Goal: Task Accomplishment & Management: Use online tool/utility

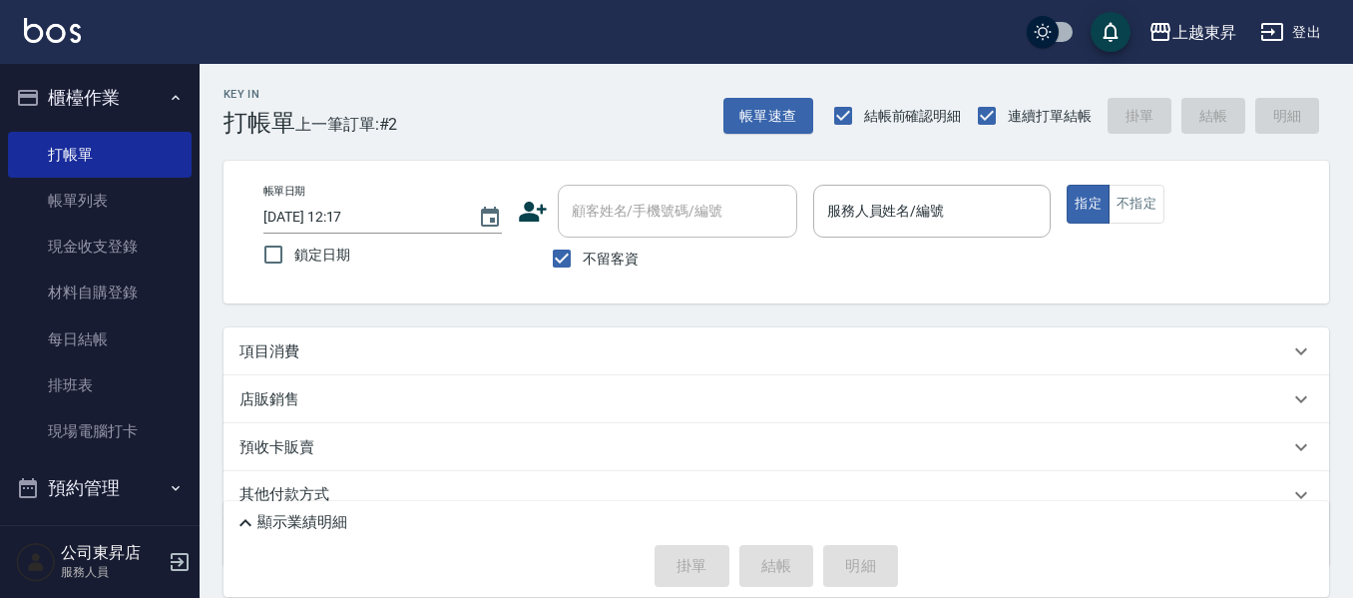
click at [1212, 316] on div "Key In 打帳單 上一筆訂單:#2 帳單速查 結帳前確認明細 連續打單結帳 掛單 結帳 明細 帳單日期 [DATE] 12:17 鎖定日期 顧客姓名/手機…" at bounding box center [777, 370] width 1154 height 613
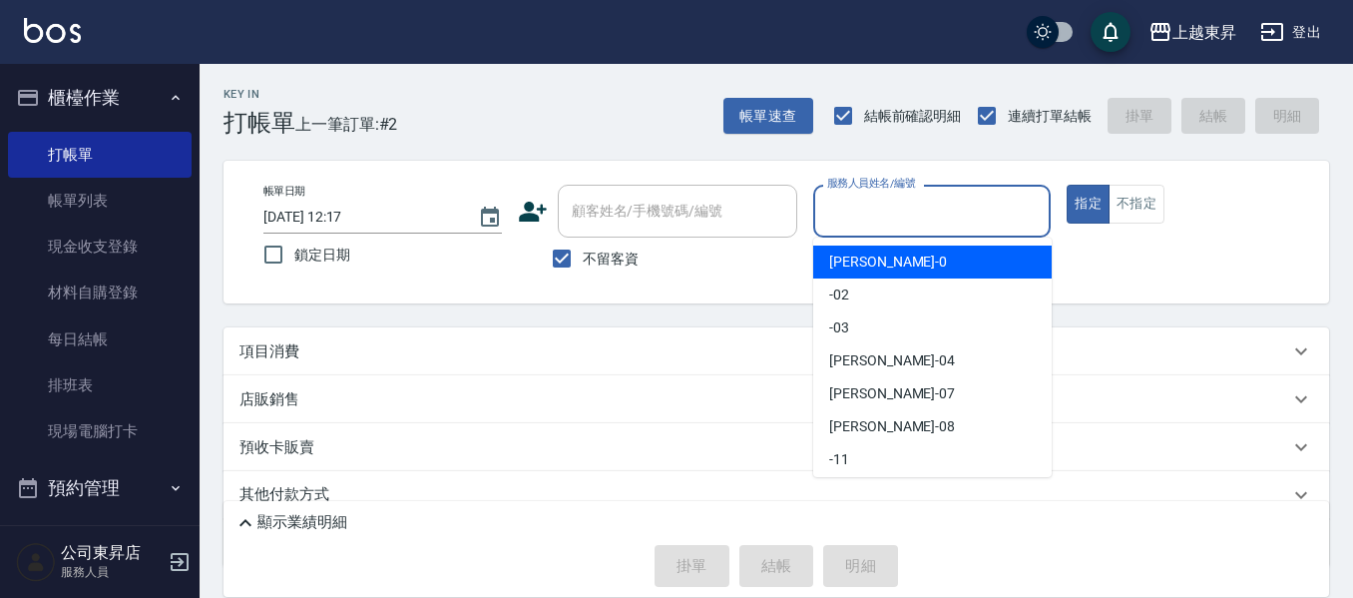
click at [873, 209] on input "服務人員姓名/編號" at bounding box center [932, 211] width 221 height 35
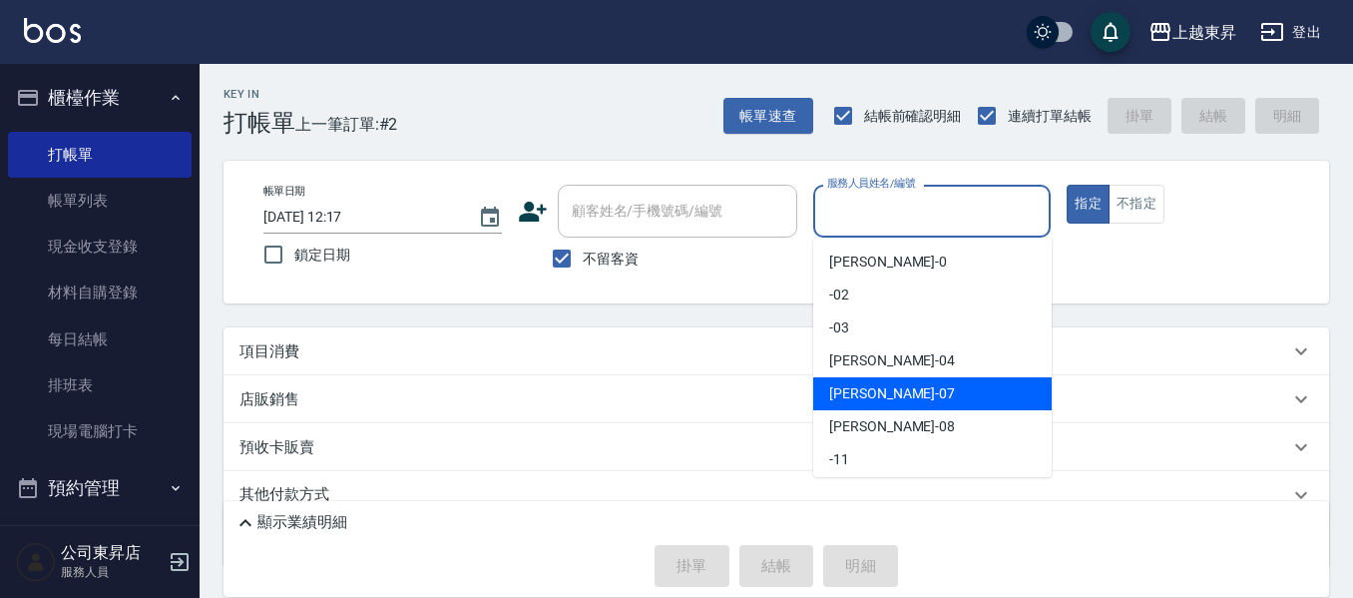
click at [866, 389] on span "[PERSON_NAME] -07" at bounding box center [892, 393] width 126 height 21
type input "[PERSON_NAME]-07"
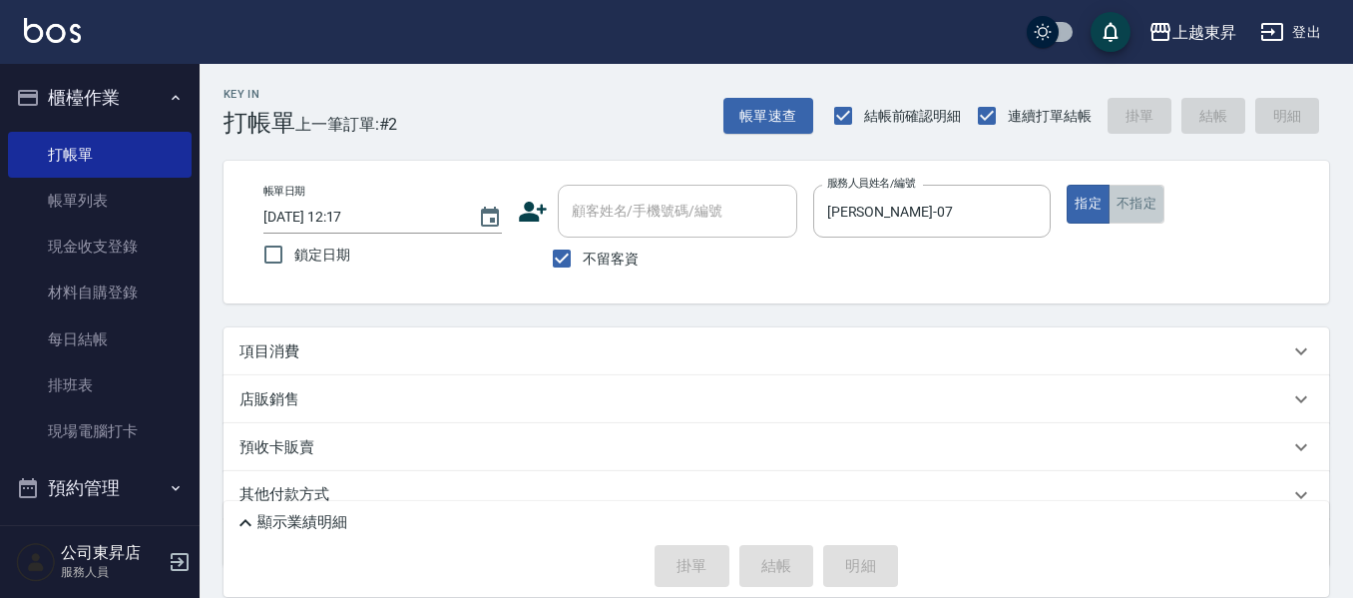
click at [1157, 213] on button "不指定" at bounding box center [1137, 204] width 56 height 39
click at [312, 352] on div "項目消費" at bounding box center [764, 351] width 1050 height 21
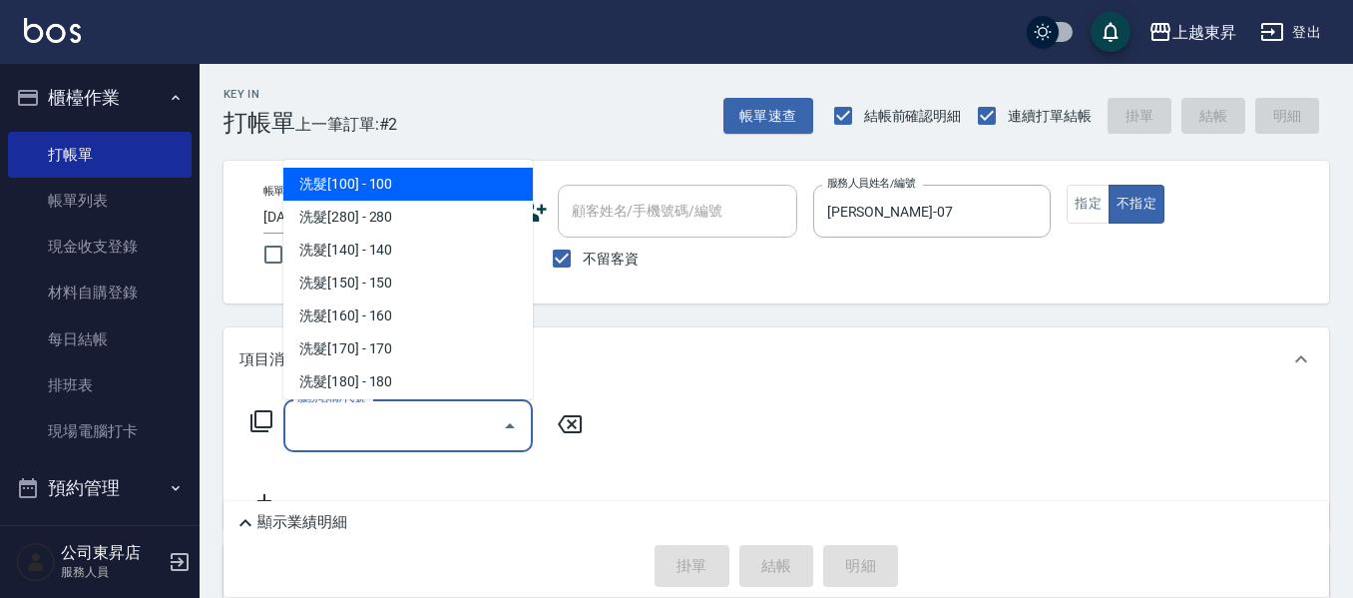
click at [333, 418] on input "服務名稱/代號" at bounding box center [393, 425] width 202 height 35
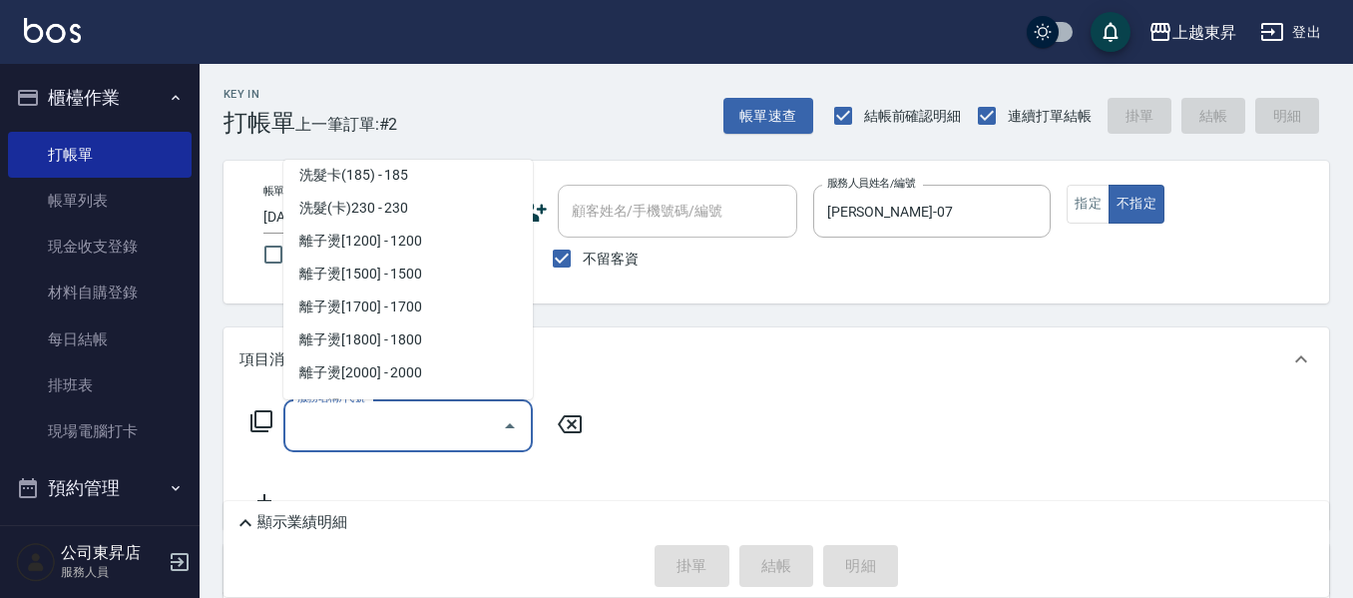
scroll to position [599, 0]
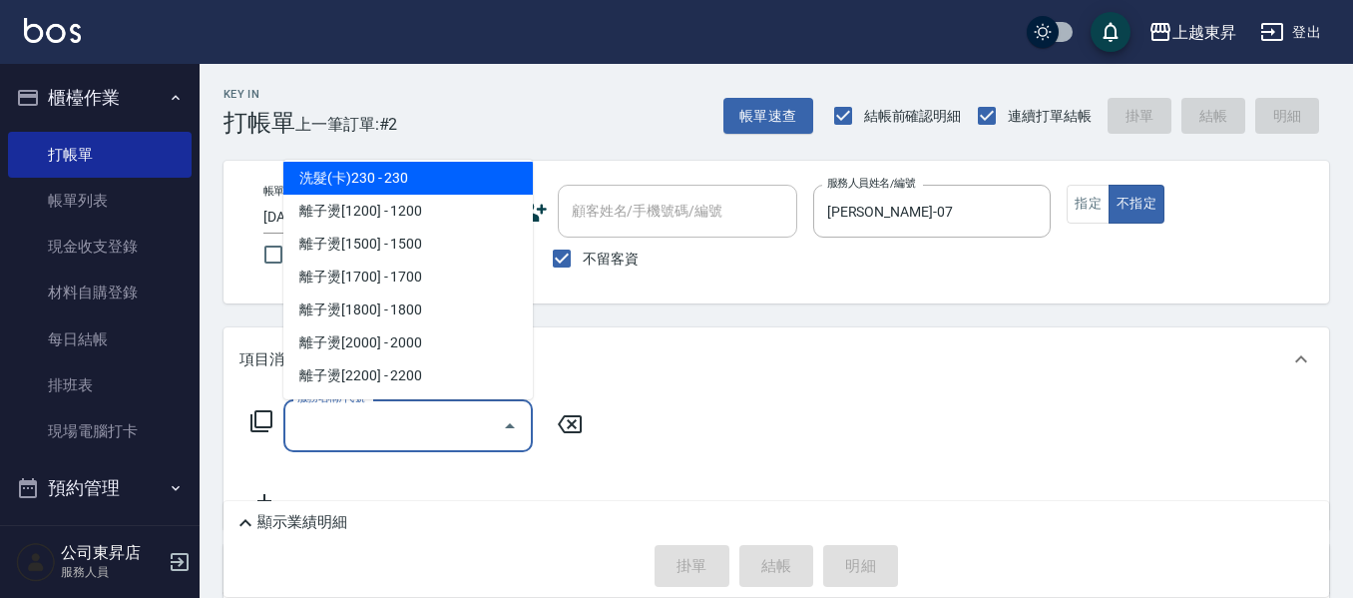
click at [430, 176] on span "洗髮(卡)230 - 230" at bounding box center [407, 178] width 249 height 33
type input "洗髮(卡)230(224)"
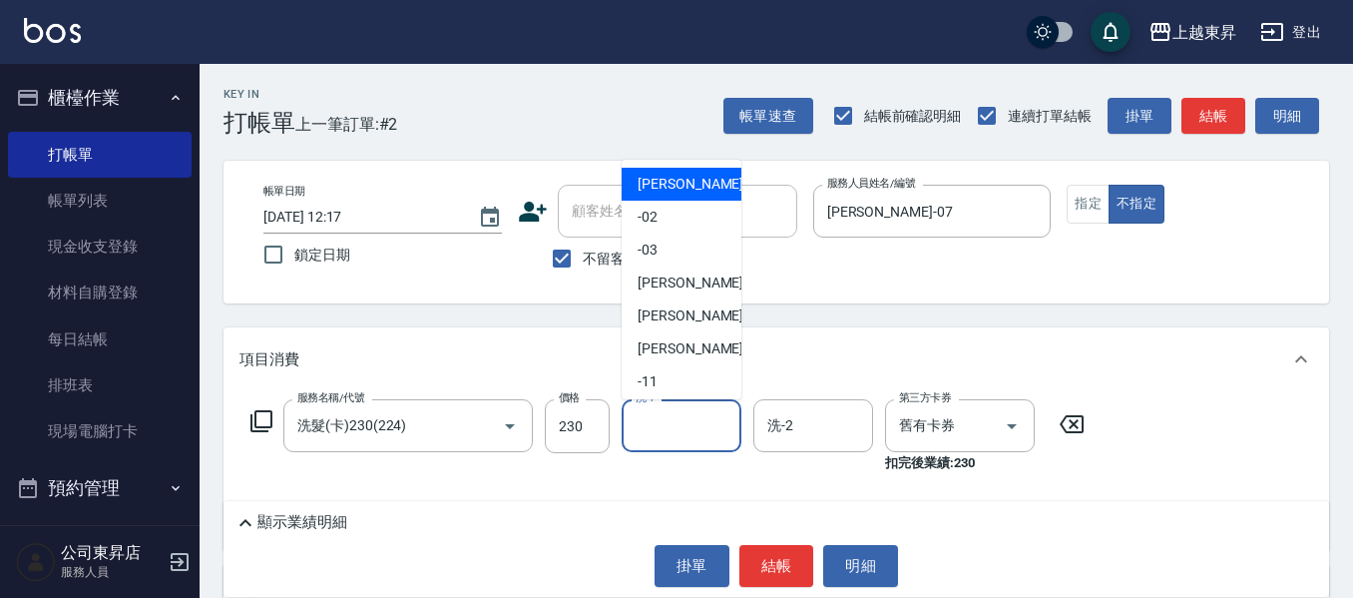
click at [657, 420] on input "洗-1" at bounding box center [682, 425] width 102 height 35
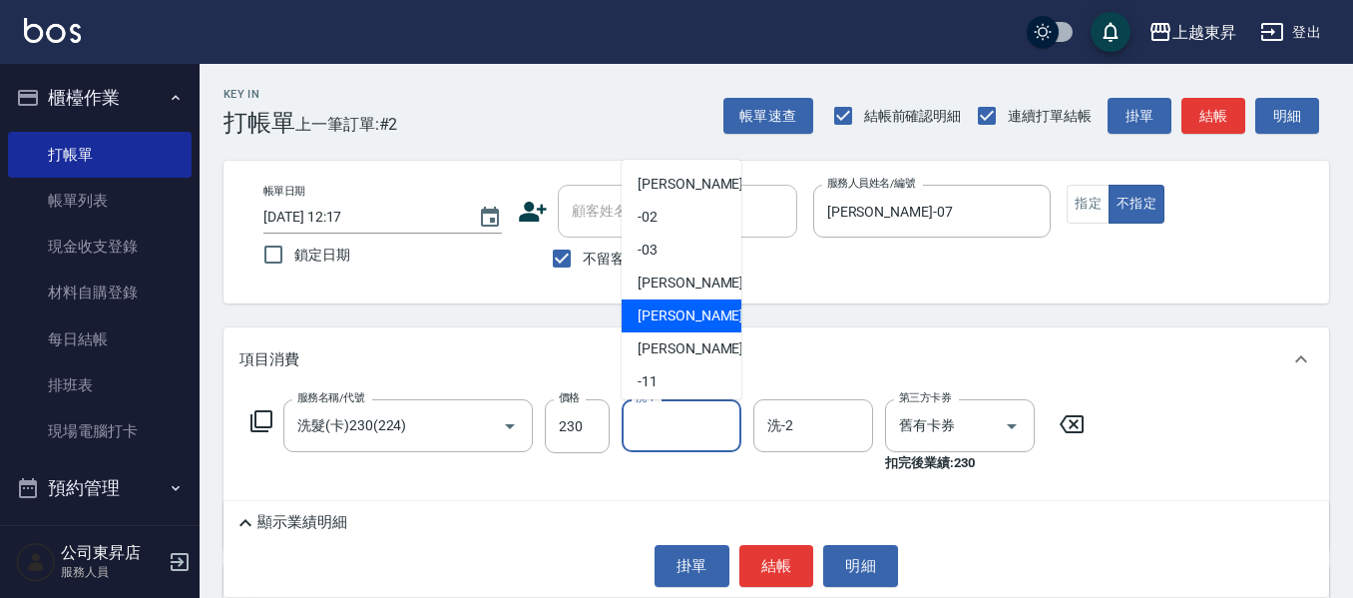
click at [646, 316] on span "[PERSON_NAME] -07" at bounding box center [701, 315] width 126 height 21
type input "[PERSON_NAME]-07"
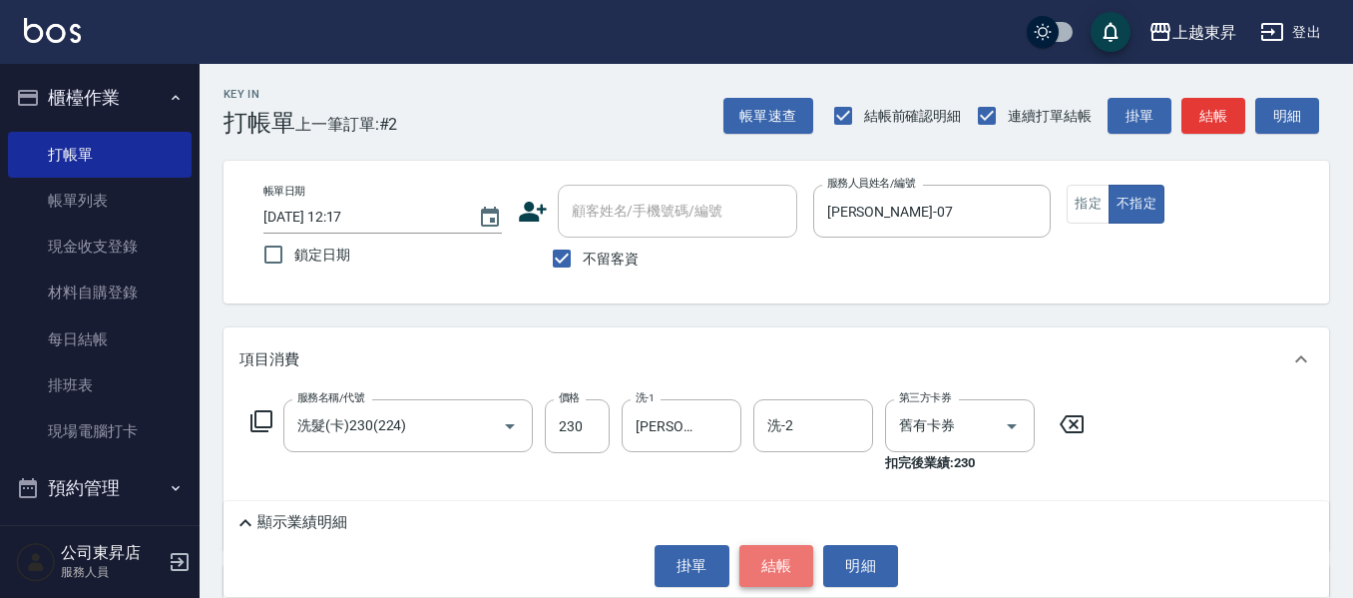
click at [770, 565] on button "結帳" at bounding box center [776, 566] width 75 height 42
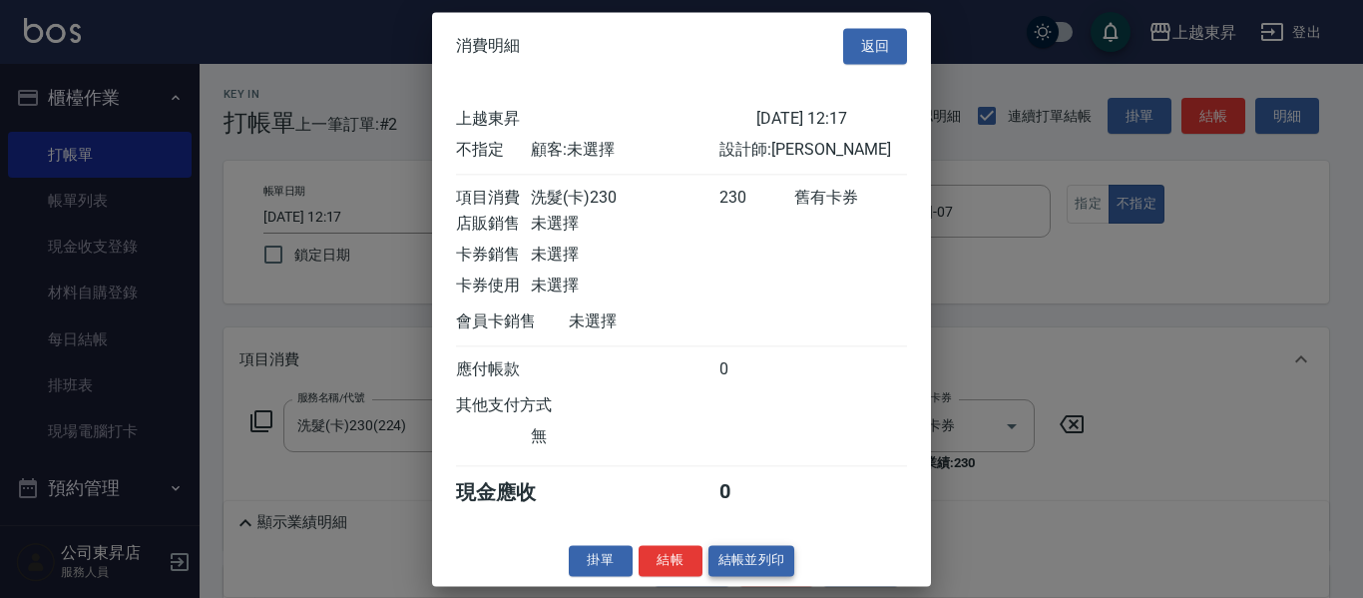
click at [763, 576] on button "結帳並列印" at bounding box center [752, 560] width 87 height 31
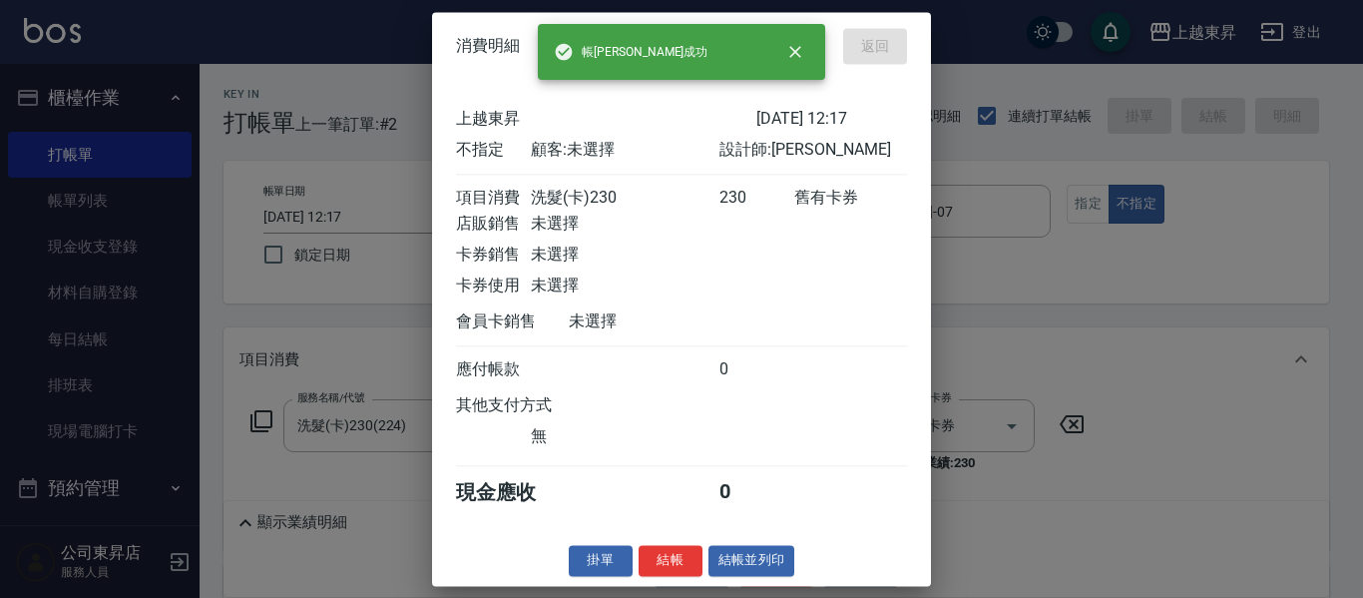
type input "[DATE] 13:52"
